Goal: Transaction & Acquisition: Purchase product/service

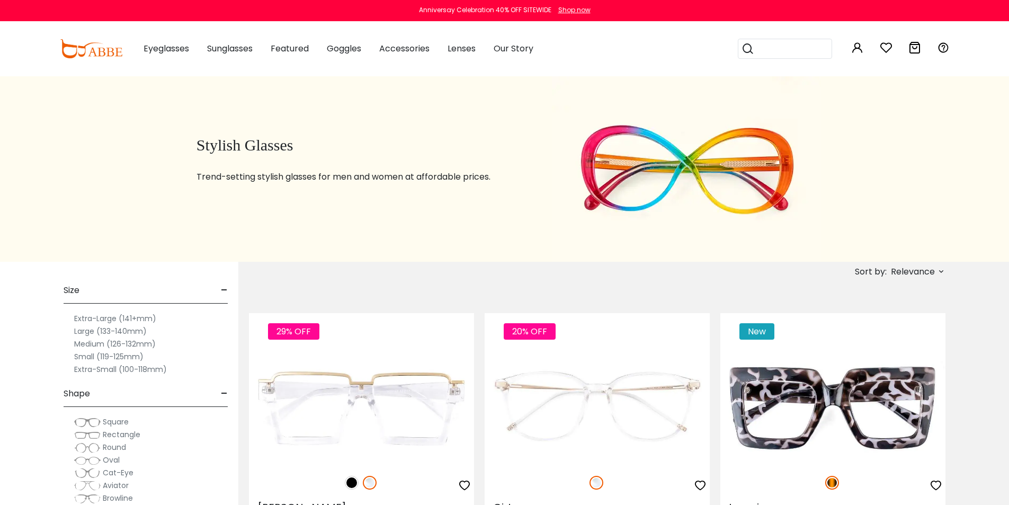
scroll to position [159, 0]
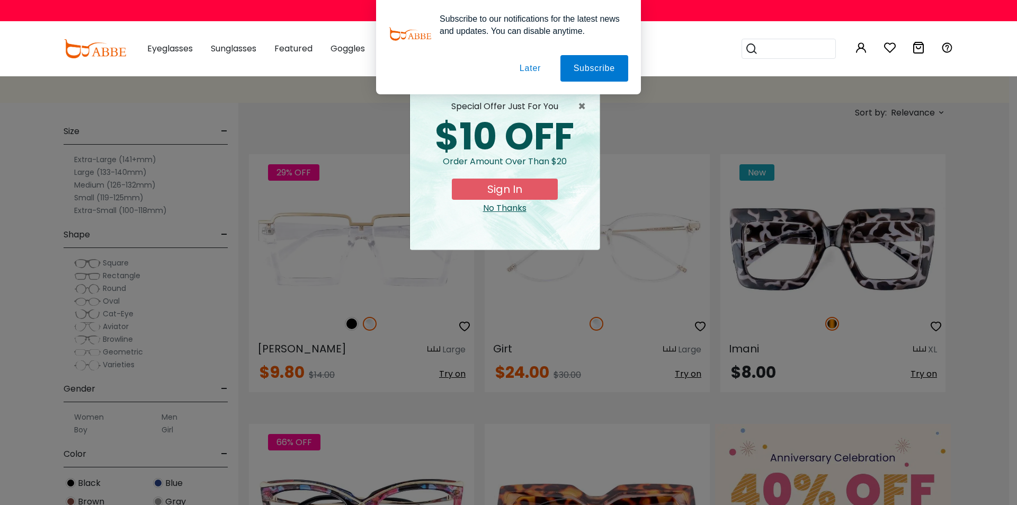
click at [534, 68] on button "Later" at bounding box center [530, 68] width 48 height 26
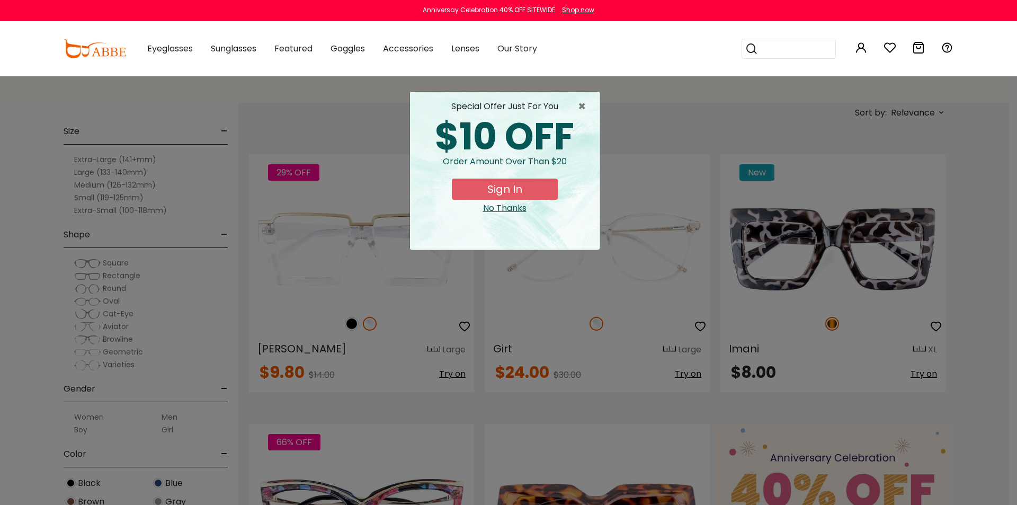
click at [504, 183] on button "Sign In" at bounding box center [505, 188] width 106 height 21
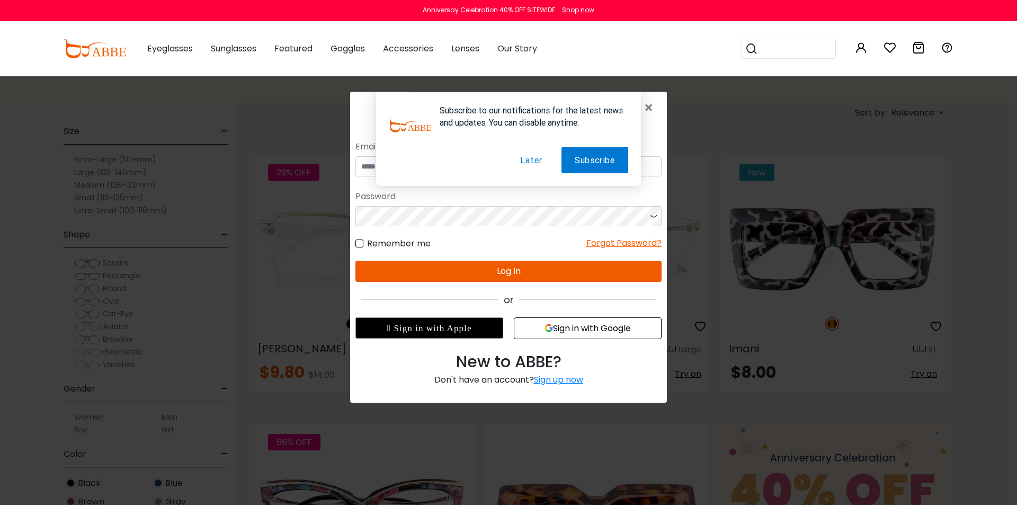
click at [539, 159] on button "Later" at bounding box center [531, 160] width 48 height 26
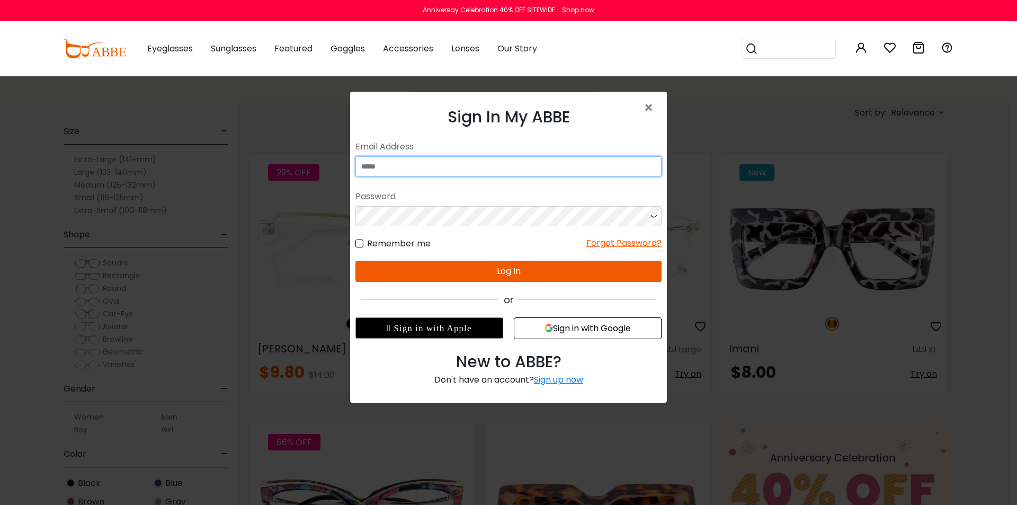
click at [410, 165] on input "email" at bounding box center [508, 166] width 306 height 20
drag, startPoint x: 410, startPoint y: 165, endPoint x: 395, endPoint y: 166, distance: 15.4
click at [395, 166] on input "email" at bounding box center [508, 166] width 306 height 20
click at [651, 105] on span "×" at bounding box center [650, 107] width 15 height 23
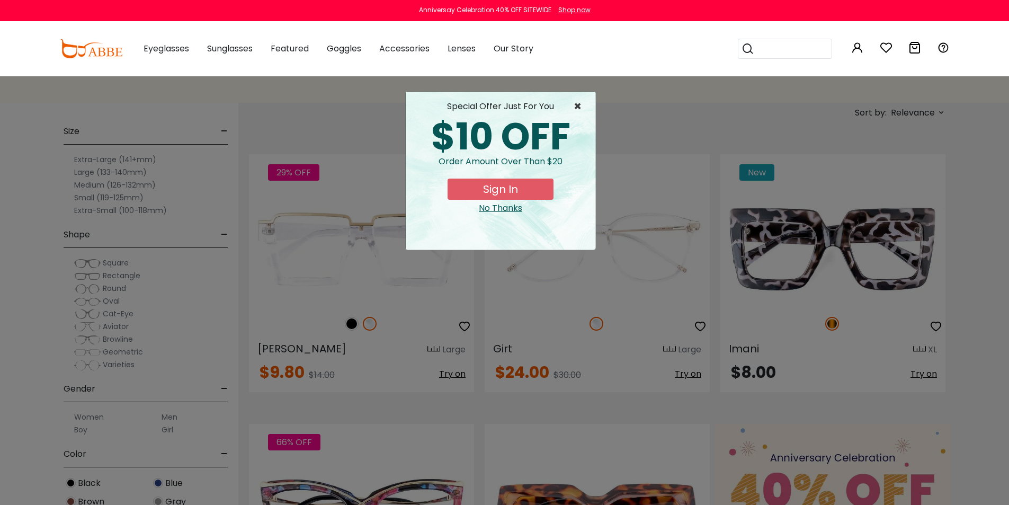
click at [577, 106] on span "×" at bounding box center [580, 106] width 13 height 13
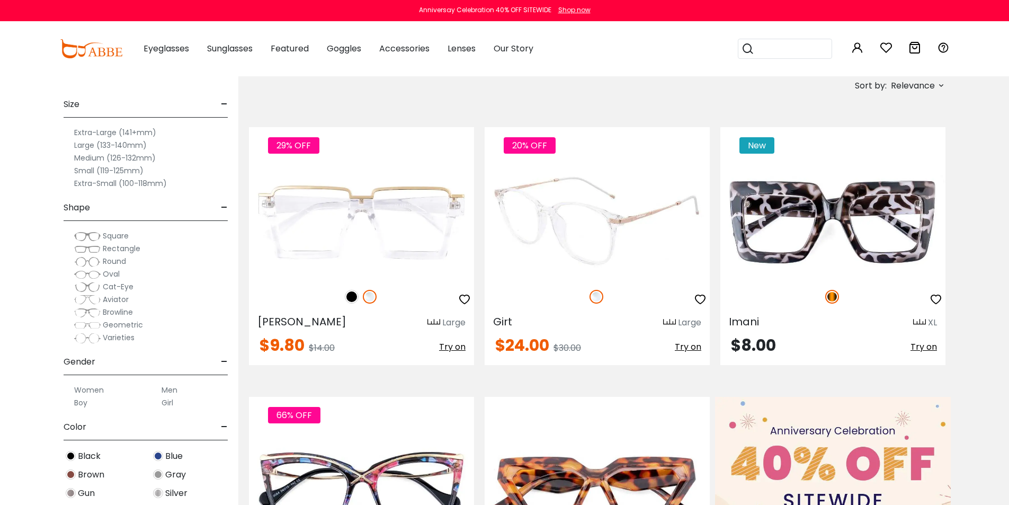
scroll to position [53, 0]
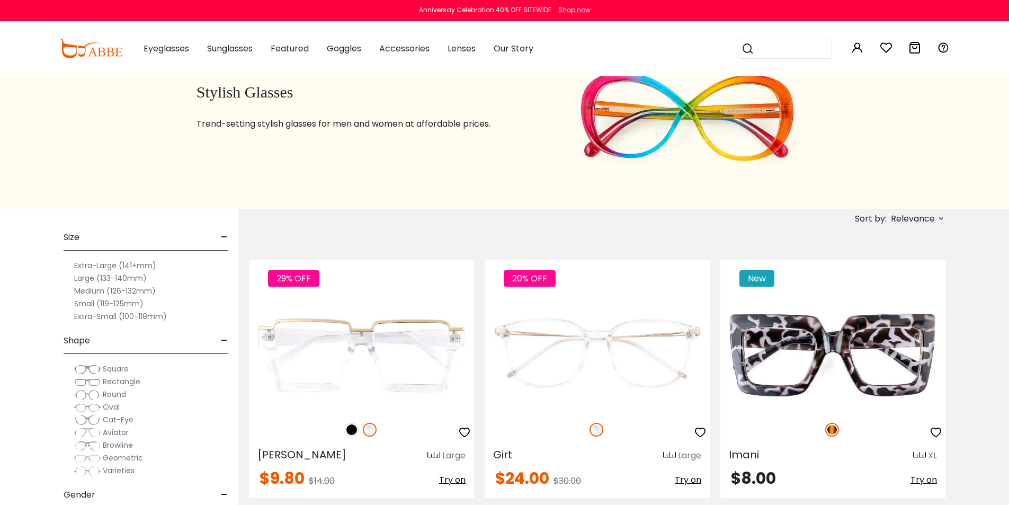
click at [771, 49] on input "search" at bounding box center [791, 48] width 74 height 19
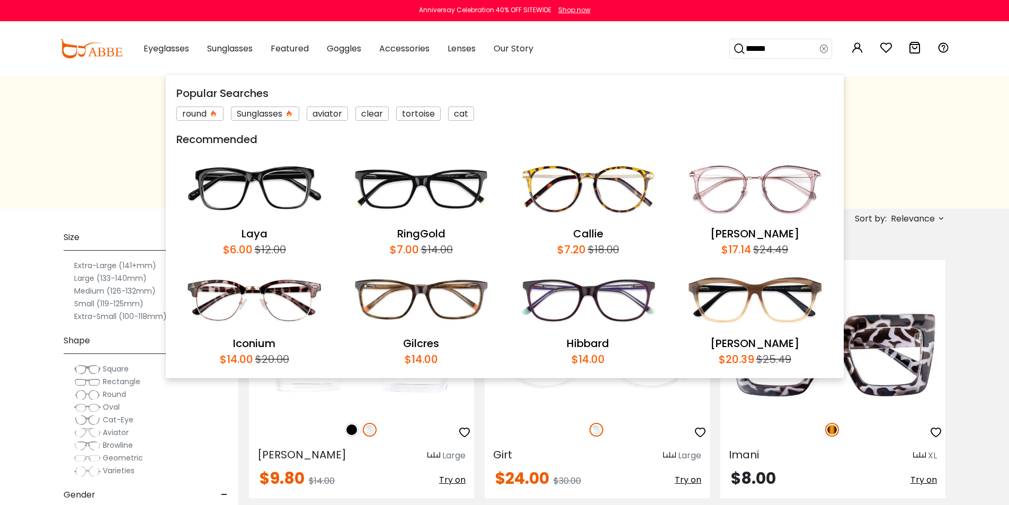
type input "*******"
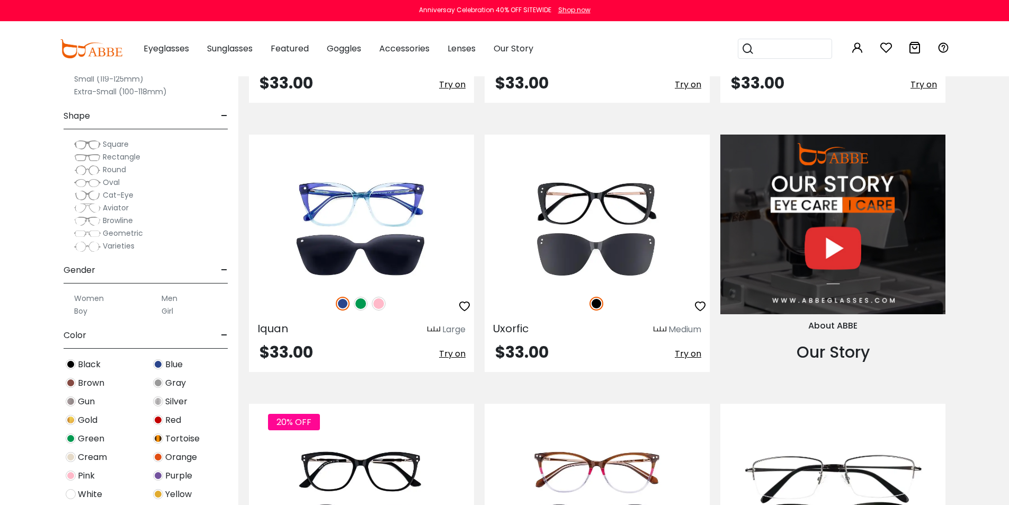
scroll to position [1165, 0]
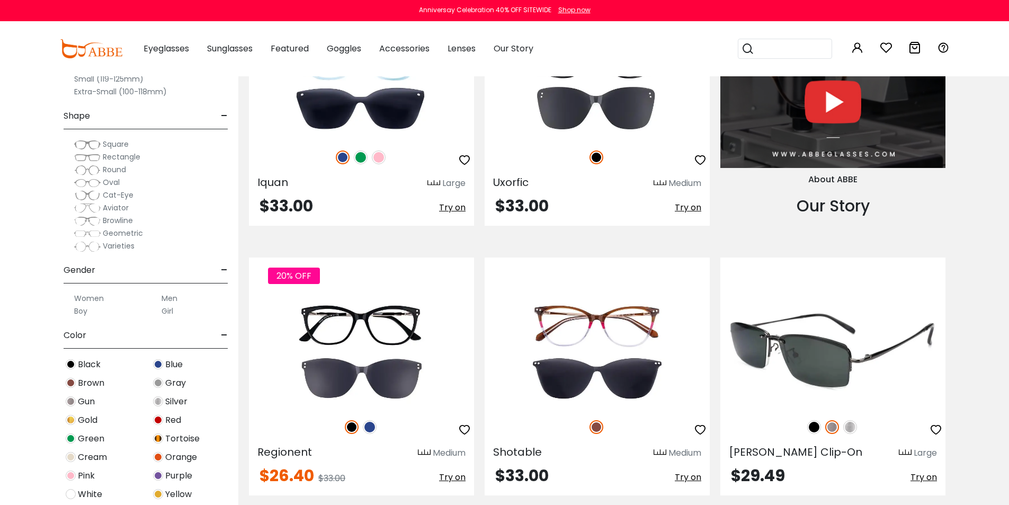
click at [830, 425] on img at bounding box center [832, 427] width 14 height 14
click at [850, 427] on img at bounding box center [850, 427] width 14 height 14
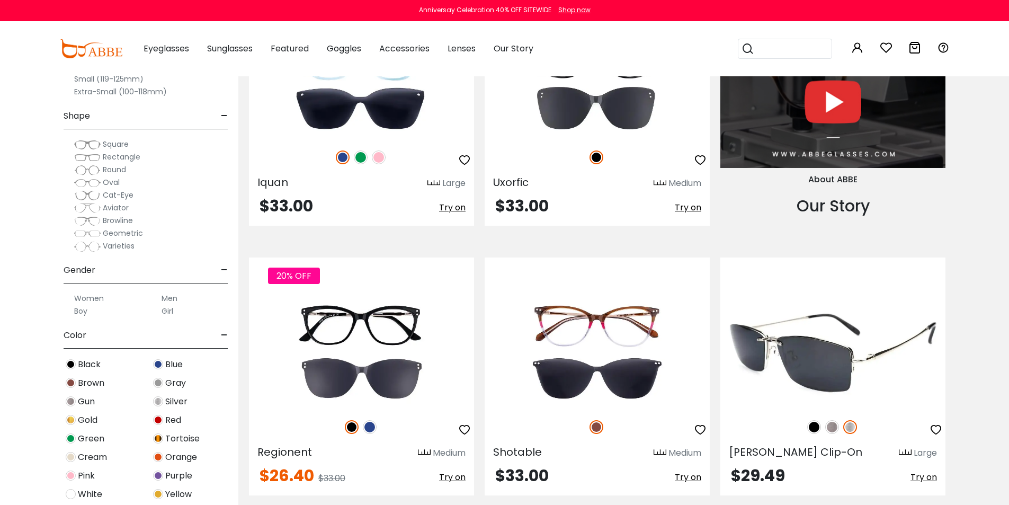
click at [832, 431] on img at bounding box center [832, 427] width 14 height 14
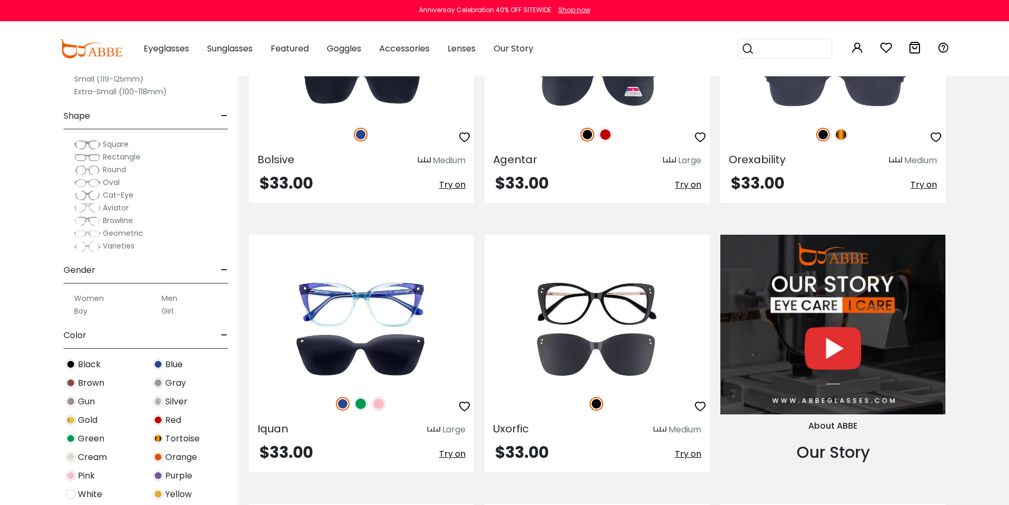
scroll to position [741, 0]
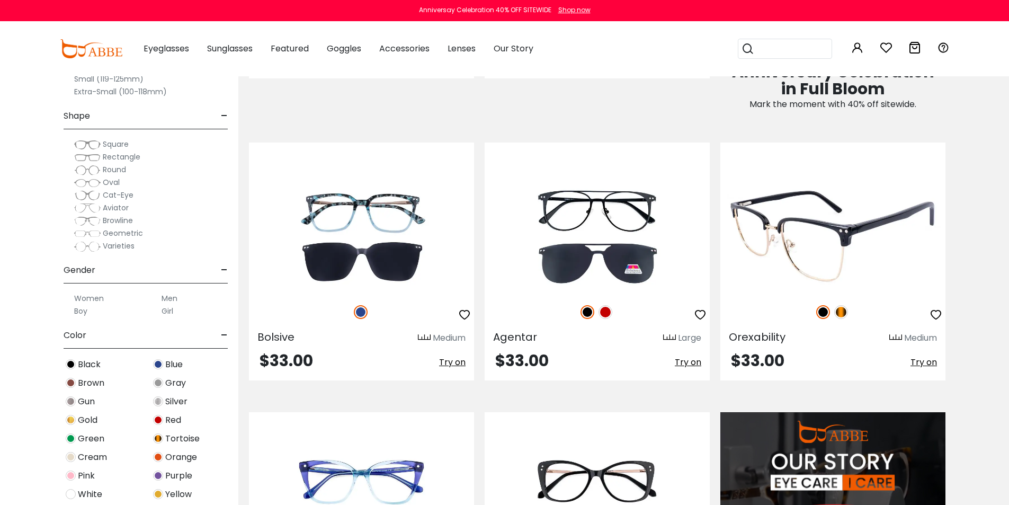
click at [845, 312] on img at bounding box center [841, 312] width 14 height 14
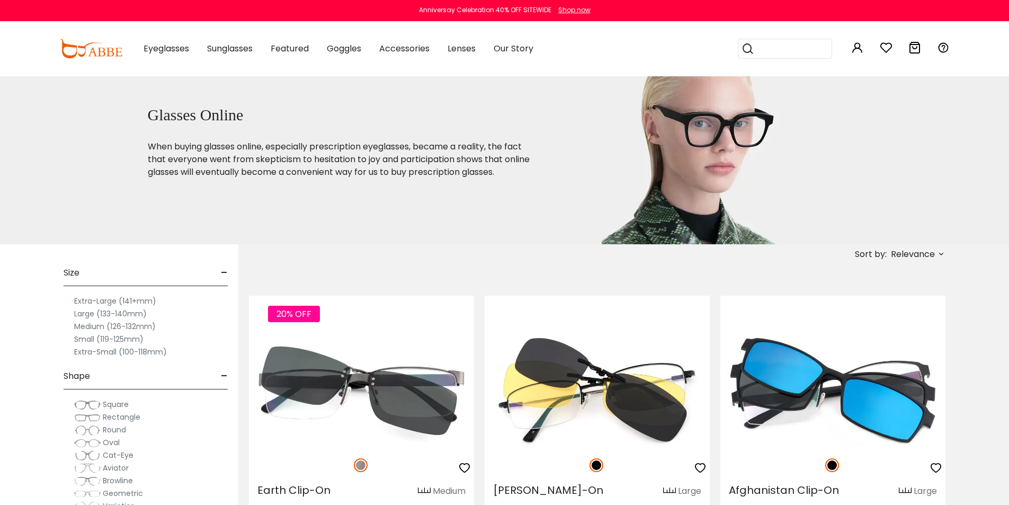
scroll to position [0, 0]
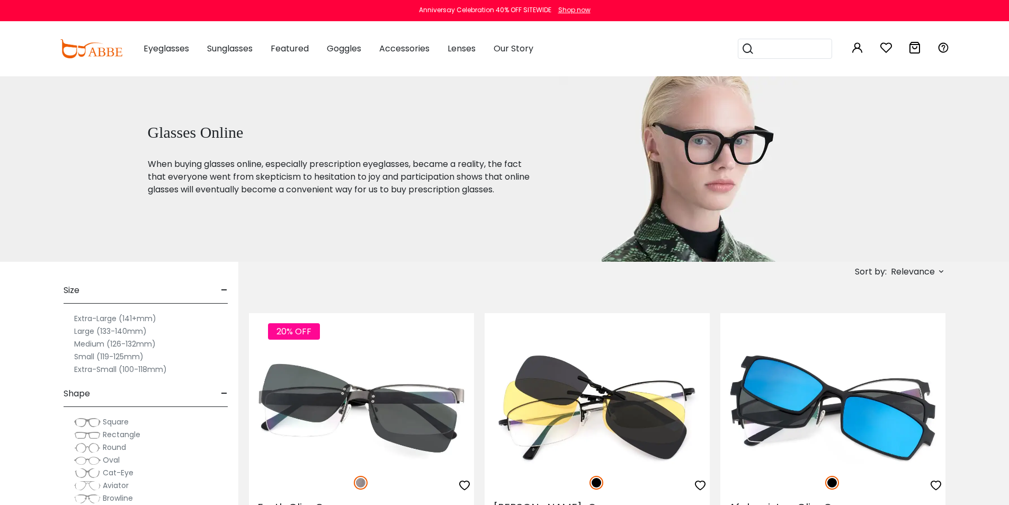
click at [782, 53] on input "search" at bounding box center [791, 48] width 74 height 19
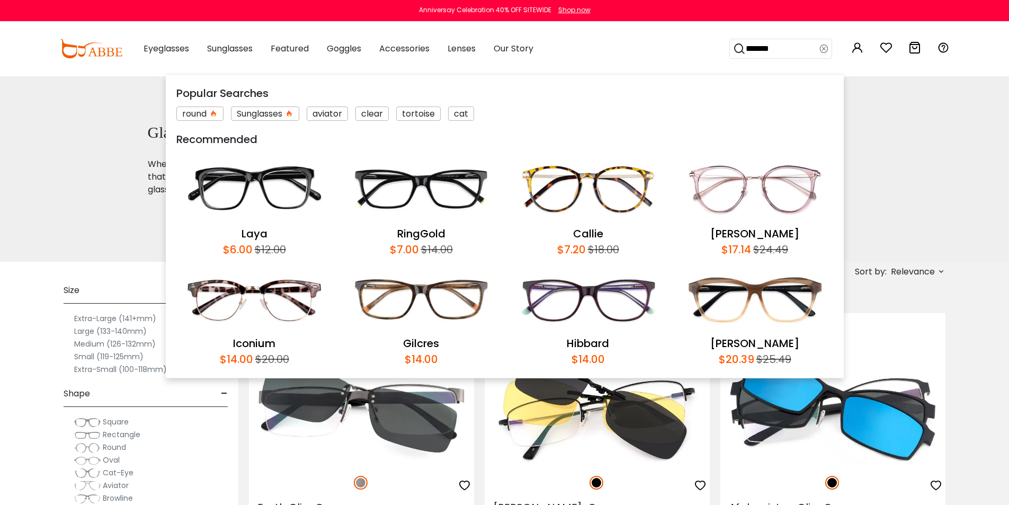
type input "********"
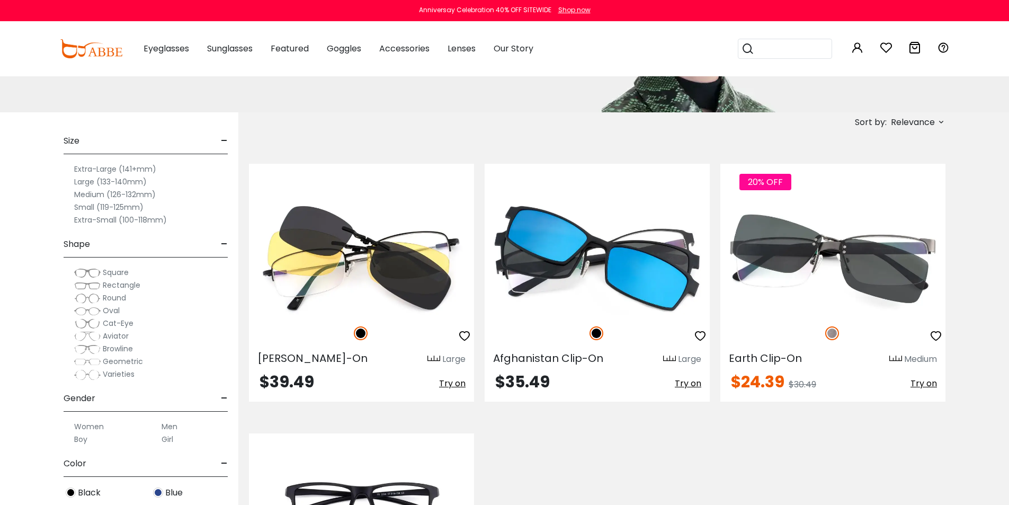
scroll to position [106, 0]
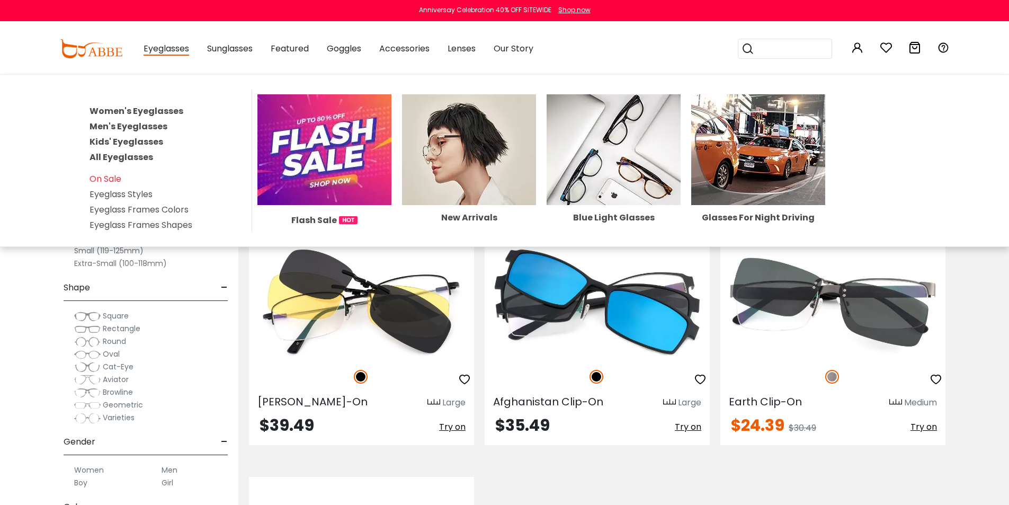
click at [167, 48] on span "Eyeglasses" at bounding box center [167, 48] width 46 height 13
click at [134, 107] on link "Women's Eyeglasses" at bounding box center [137, 111] width 94 height 12
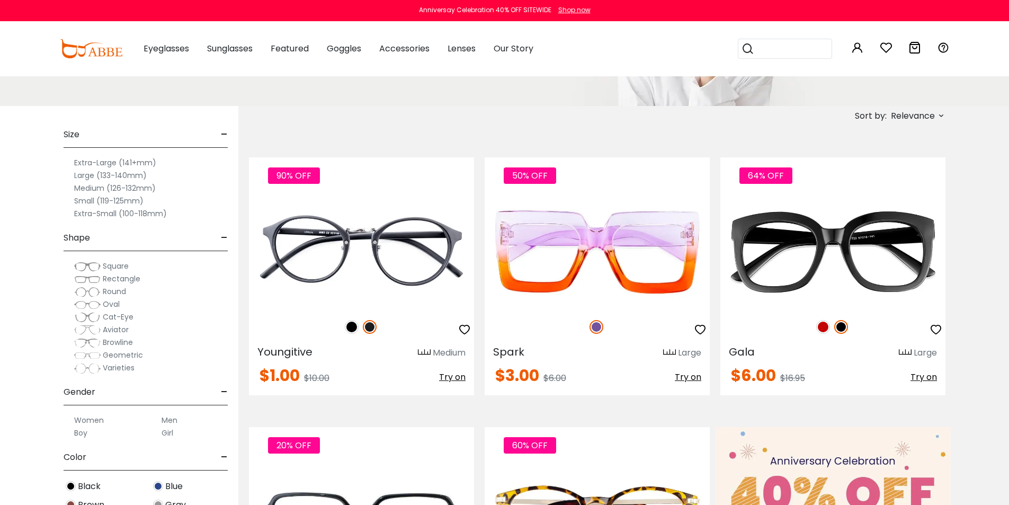
scroll to position [159, 0]
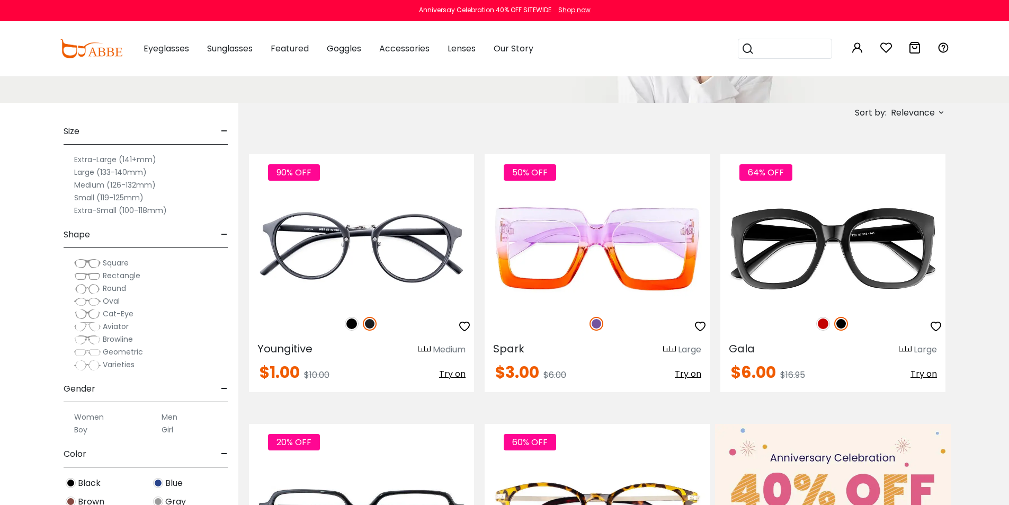
click at [87, 184] on label "Medium (126-132mm)" at bounding box center [115, 184] width 82 height 13
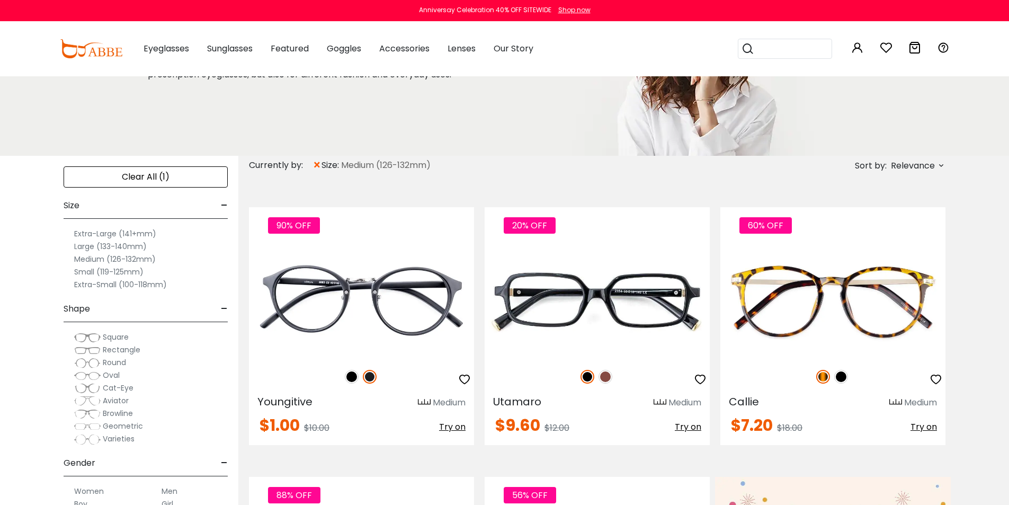
click at [939, 167] on icon at bounding box center [941, 165] width 8 height 8
click at [890, 221] on label "Prices High To Low" at bounding box center [901, 221] width 76 height 13
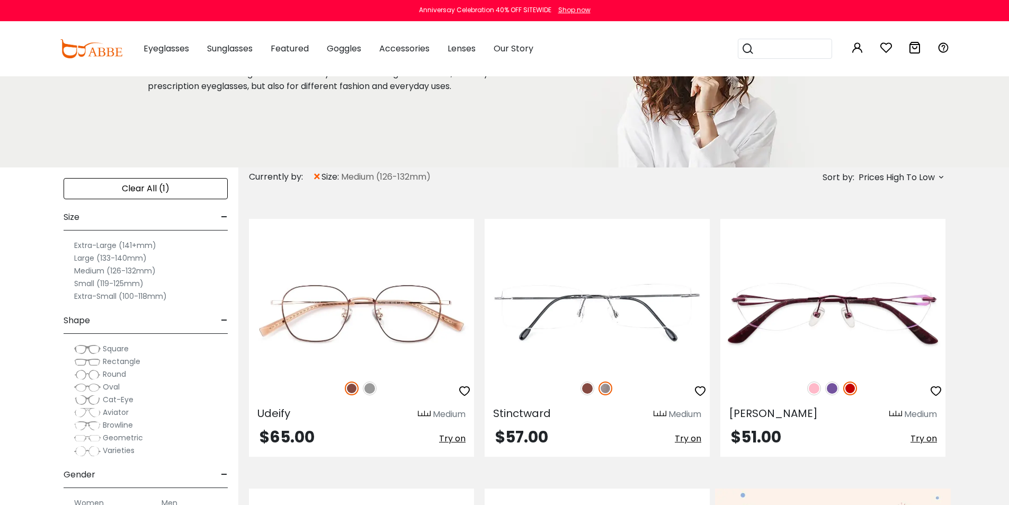
scroll to position [212, 0]
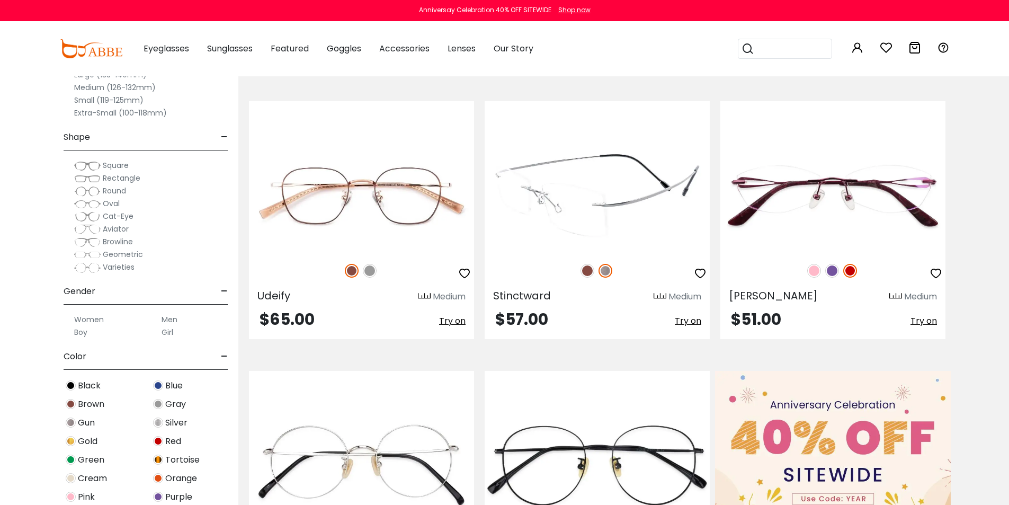
click at [586, 271] on img at bounding box center [587, 271] width 14 height 14
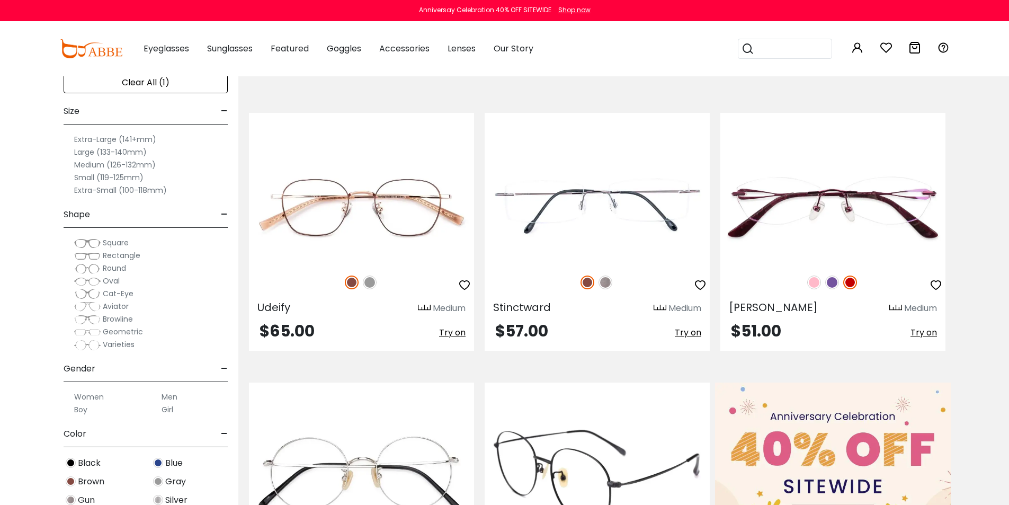
scroll to position [159, 0]
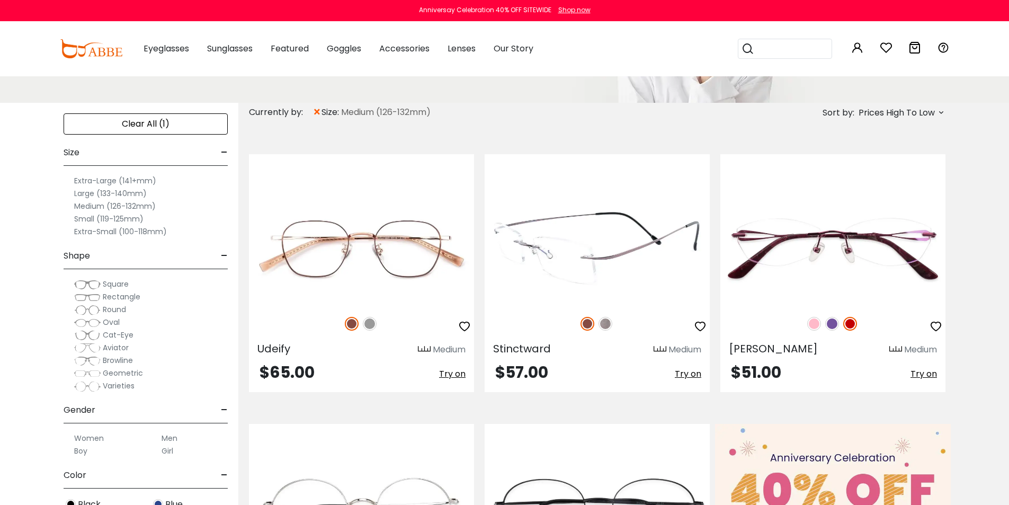
click at [586, 254] on img at bounding box center [597, 248] width 225 height 113
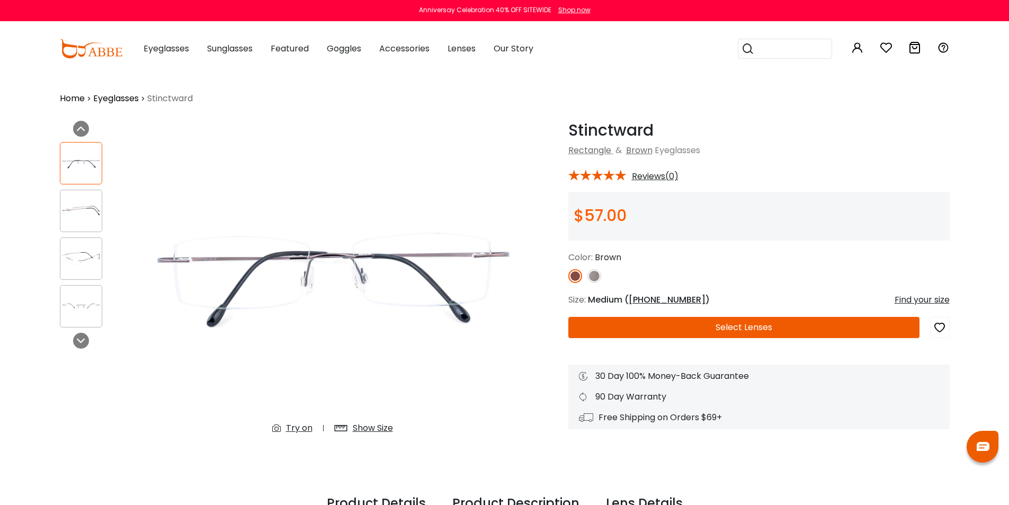
click at [730, 323] on button "Select Lenses" at bounding box center [743, 327] width 351 height 21
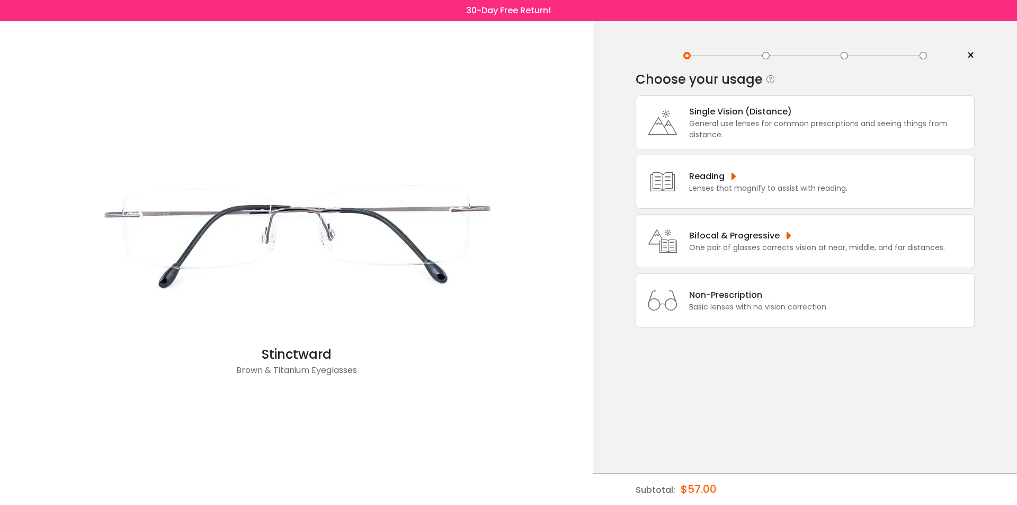
click at [725, 113] on div "Single Vision (Distance)" at bounding box center [829, 111] width 280 height 13
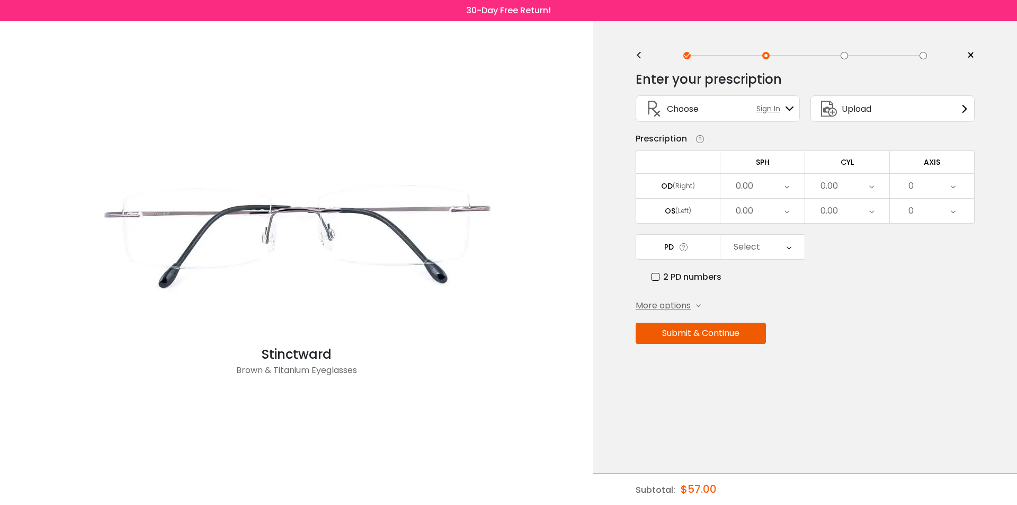
click at [693, 306] on div "More options" at bounding box center [668, 305] width 65 height 13
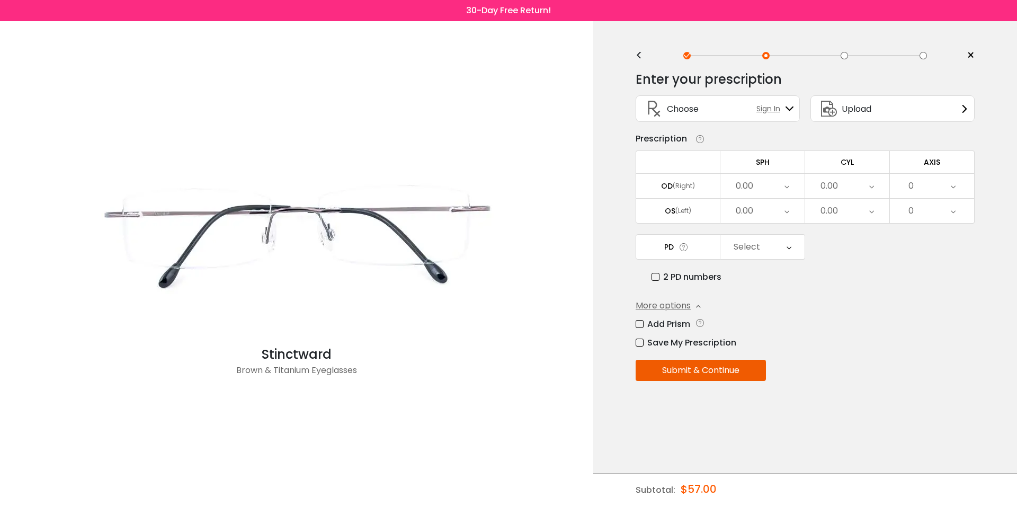
click at [804, 306] on div "More options Add Prism Vertical (Δ) Base Direction Horizontal (Δ) Base Directio…" at bounding box center [805, 324] width 339 height 50
click at [788, 110] on icon at bounding box center [789, 108] width 8 height 8
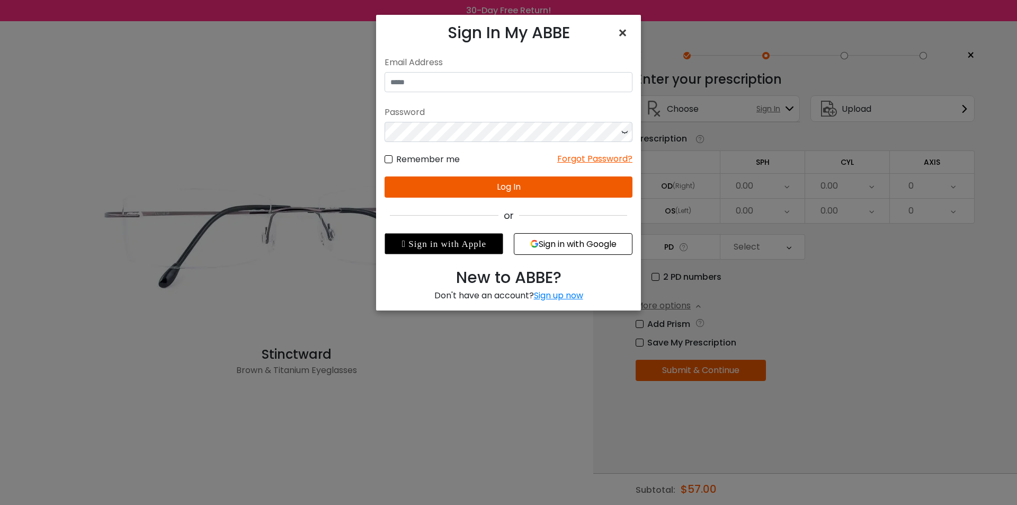
click at [621, 35] on span "×" at bounding box center [624, 33] width 15 height 23
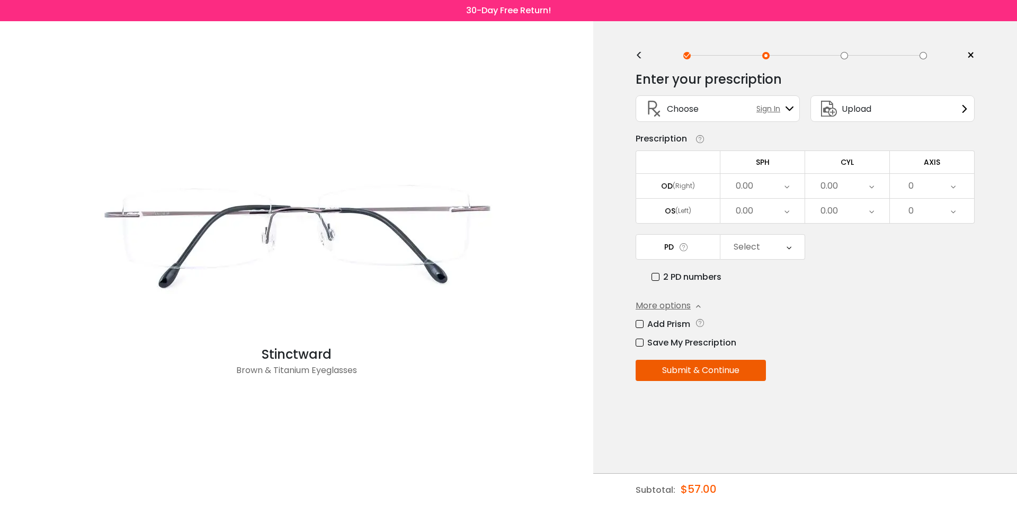
click at [640, 56] on div "<" at bounding box center [644, 55] width 16 height 8
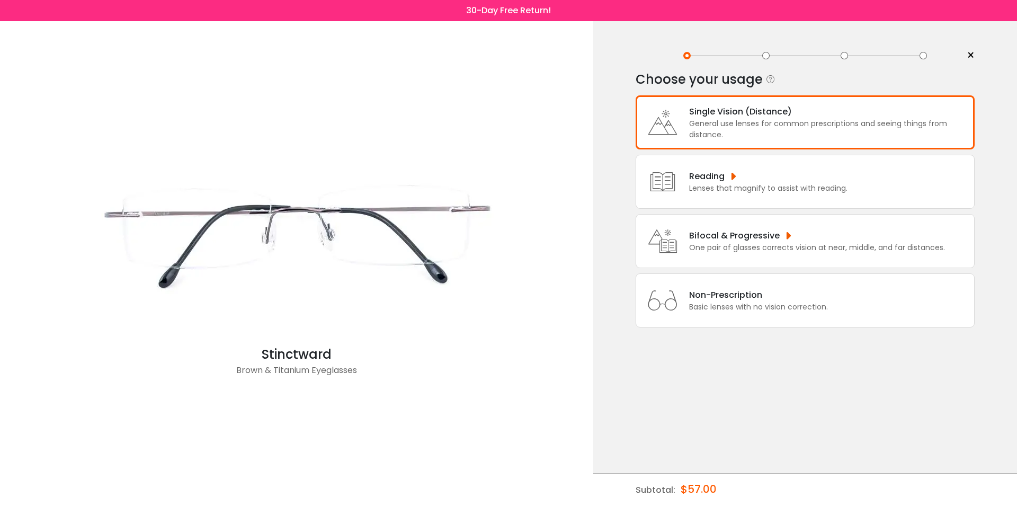
click at [686, 302] on div "Non-Prescription Basic lenses with no vision correction." at bounding box center [756, 300] width 144 height 24
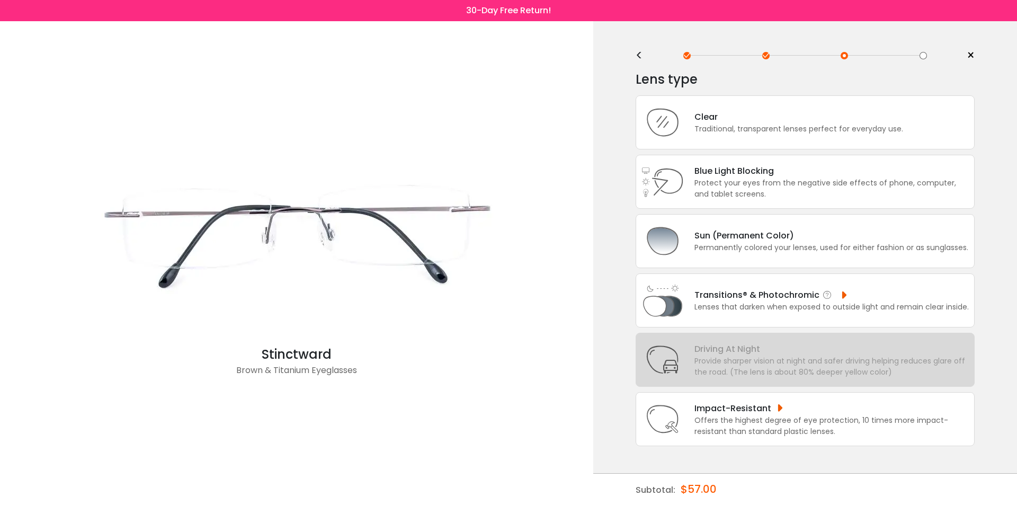
click at [709, 303] on div "Lenses that darken when exposed to outside light and remain clear inside." at bounding box center [831, 306] width 274 height 11
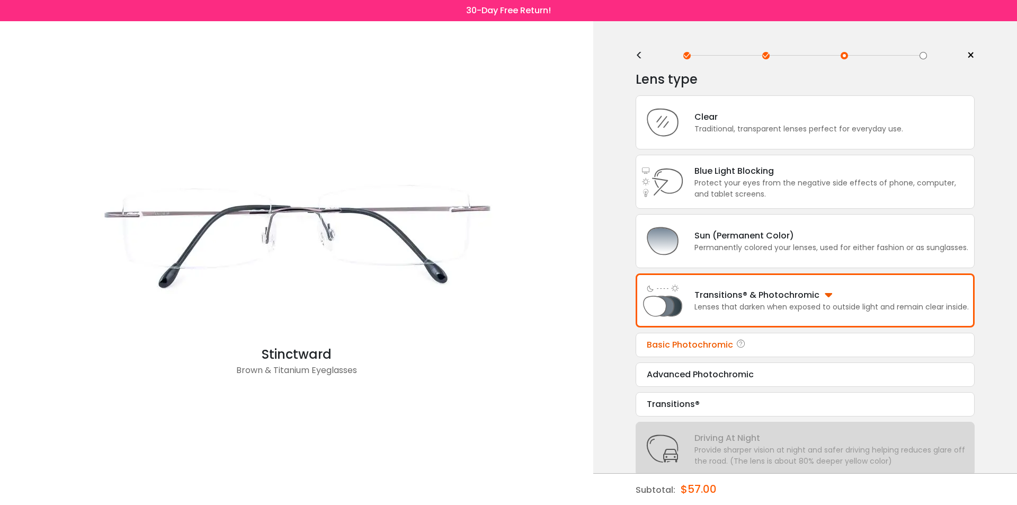
click at [691, 345] on div "Basic Photochromic" at bounding box center [805, 344] width 317 height 13
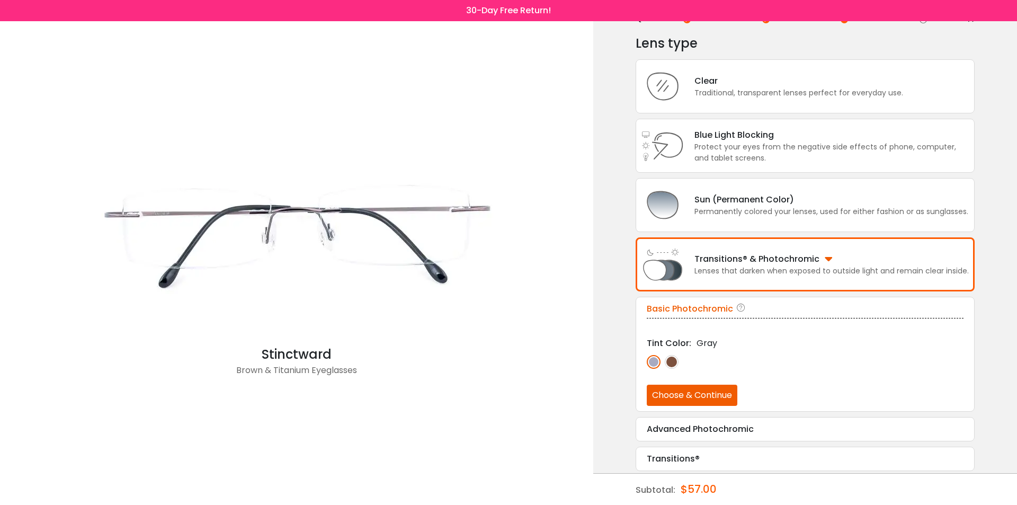
scroll to position [39, 0]
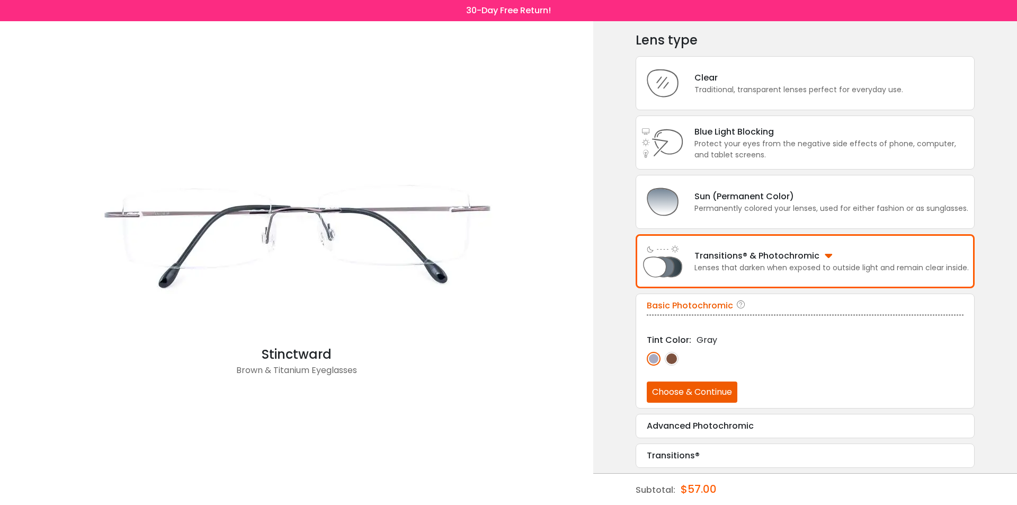
click at [672, 357] on img at bounding box center [672, 359] width 14 height 14
click at [668, 395] on button "Choose & Continue" at bounding box center [692, 391] width 91 height 21
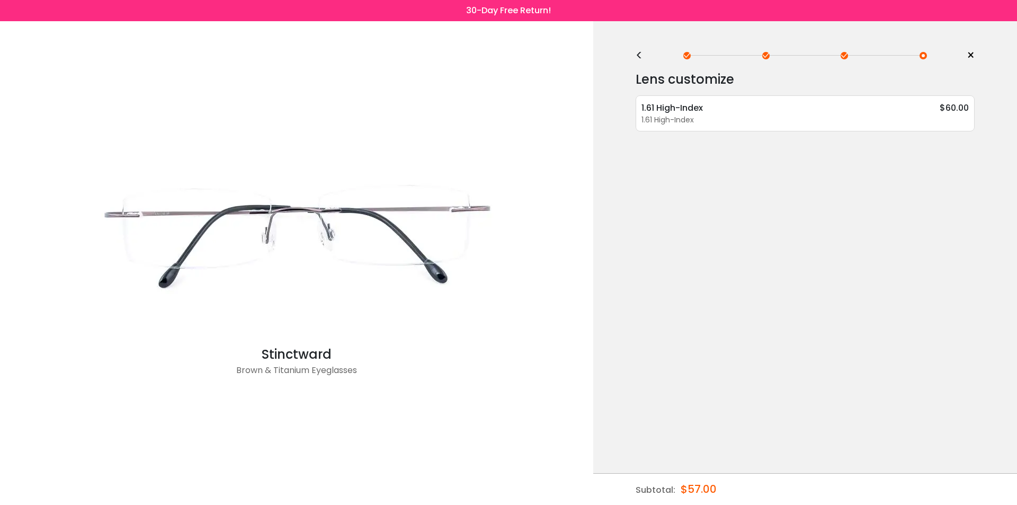
scroll to position [0, 0]
click at [683, 116] on div "1.61 High-Index" at bounding box center [804, 119] width 327 height 11
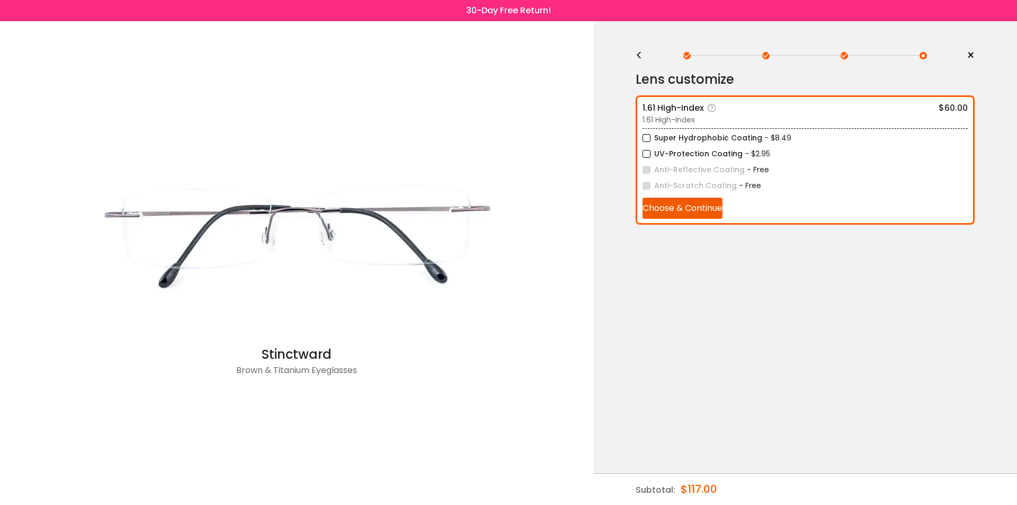
click at [687, 142] on label "Super Hydrophobic Coating" at bounding box center [702, 137] width 120 height 13
click at [648, 151] on label "UV-Protection Coating" at bounding box center [692, 153] width 100 height 13
click at [672, 203] on button "Choose & Continue" at bounding box center [682, 208] width 80 height 21
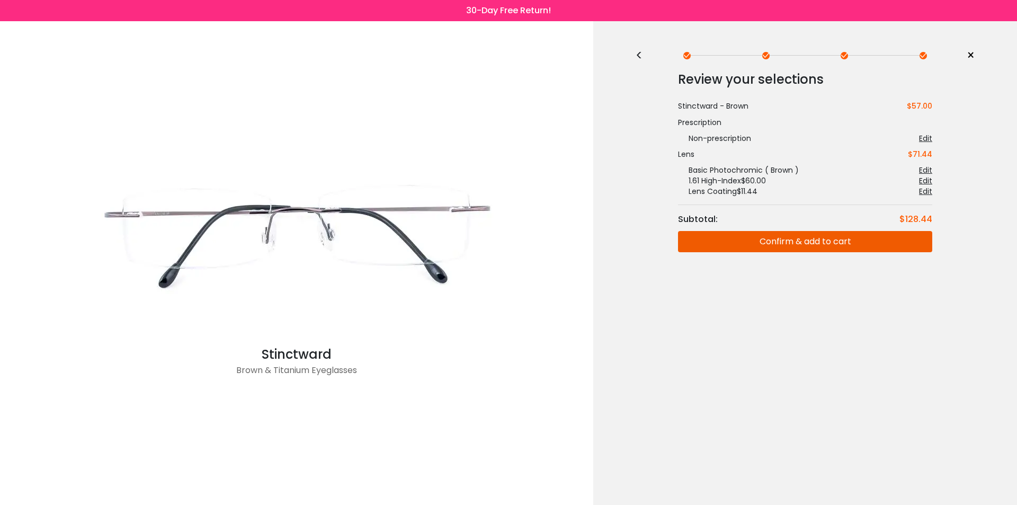
click at [785, 239] on button "Confirm & add to cart" at bounding box center [805, 241] width 254 height 21
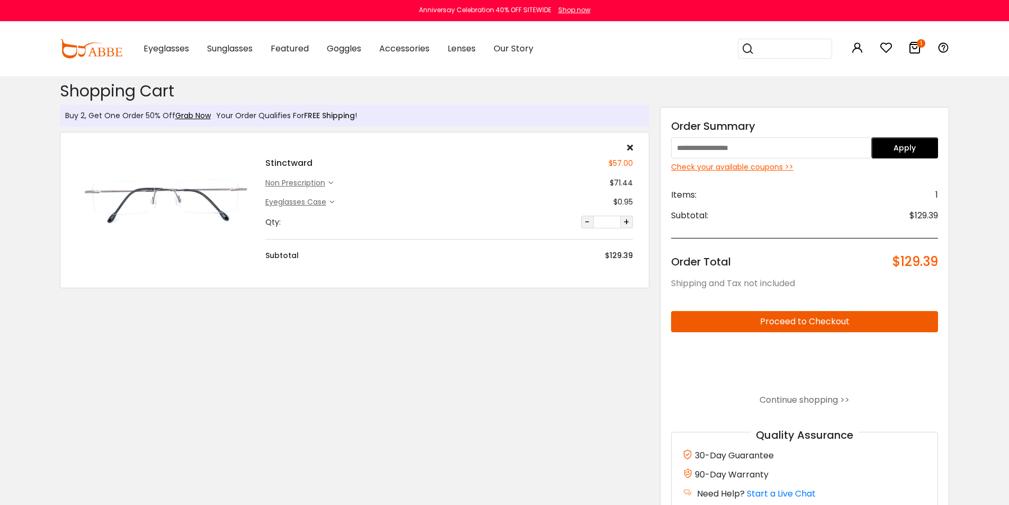
click at [731, 166] on div "Check your available coupons >>" at bounding box center [804, 167] width 267 height 11
click at [704, 147] on input "text" at bounding box center [771, 147] width 200 height 21
type input "**********"
click at [892, 144] on button "Apply" at bounding box center [904, 147] width 67 height 21
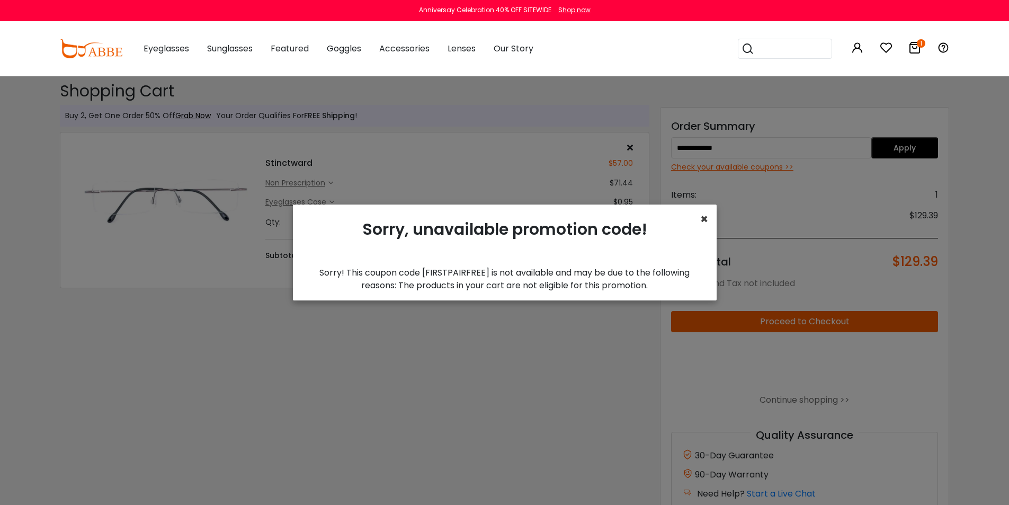
click at [708, 219] on span "×" at bounding box center [704, 218] width 8 height 17
